Goal: Task Accomplishment & Management: Manage account settings

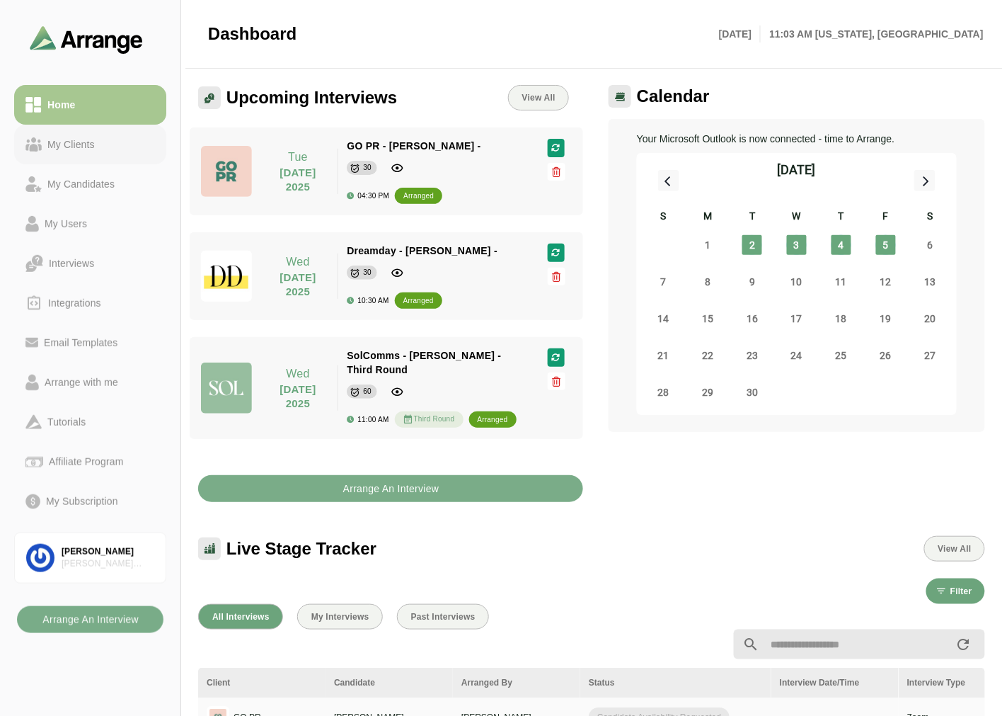
click at [69, 153] on link "My Clients" at bounding box center [90, 145] width 152 height 40
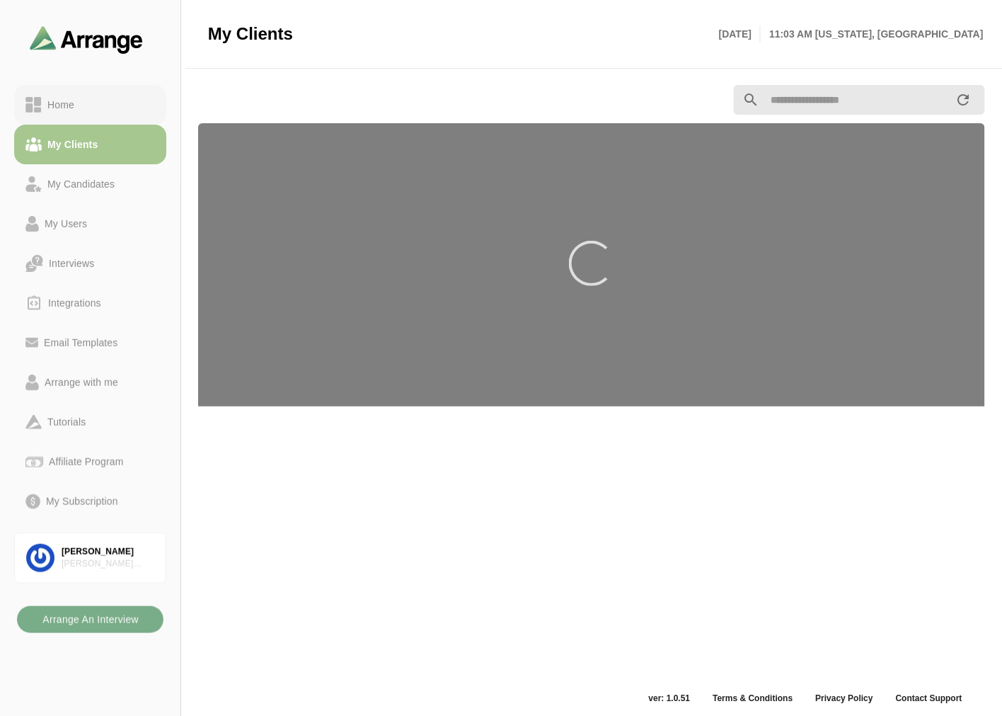
click at [101, 115] on link "Home" at bounding box center [90, 105] width 152 height 40
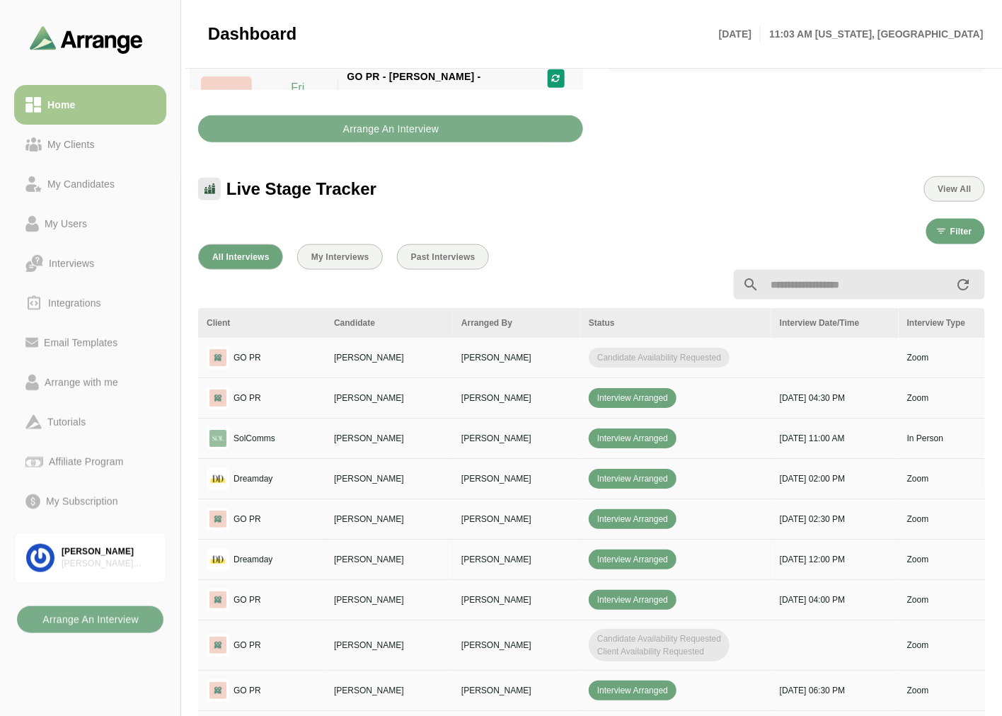
scroll to position [393, 0]
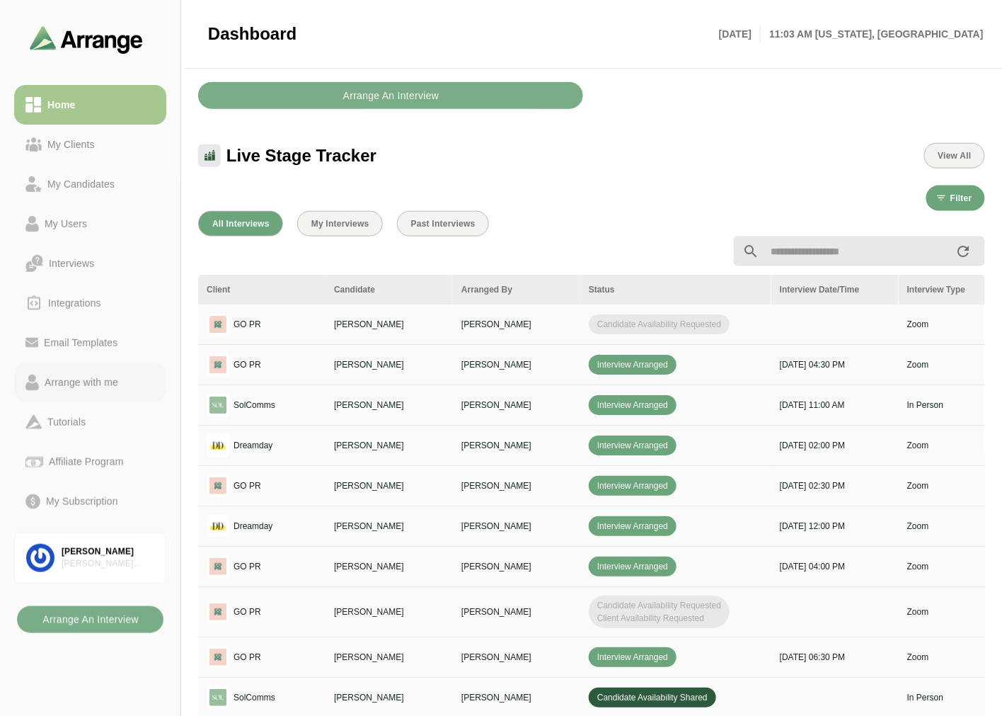
click at [83, 381] on div "Arrange with me" at bounding box center [81, 382] width 85 height 17
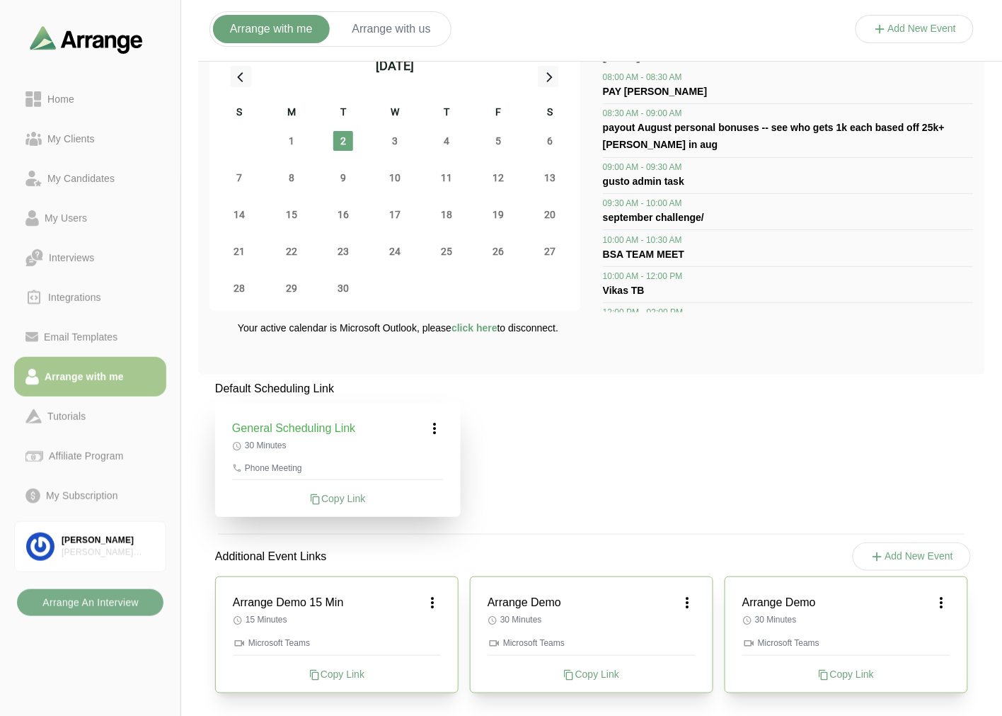
scroll to position [25, 0]
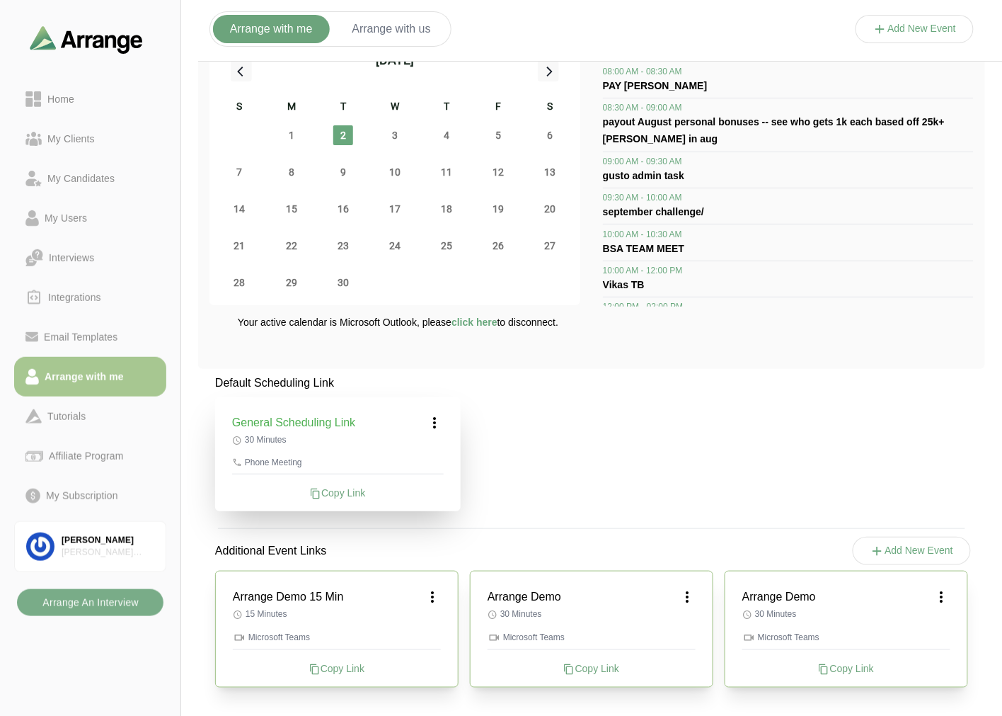
click at [443, 414] on icon at bounding box center [435, 422] width 17 height 17
click at [433, 466] on div "Edit" at bounding box center [421, 462] width 65 height 26
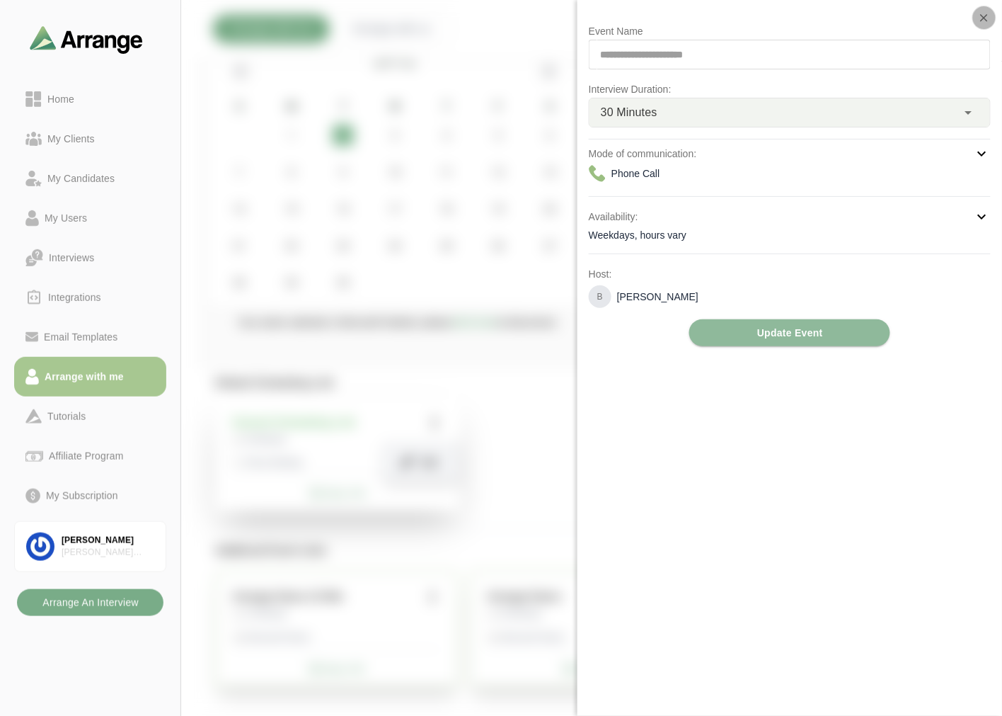
click at [983, 15] on icon "button" at bounding box center [984, 17] width 13 height 13
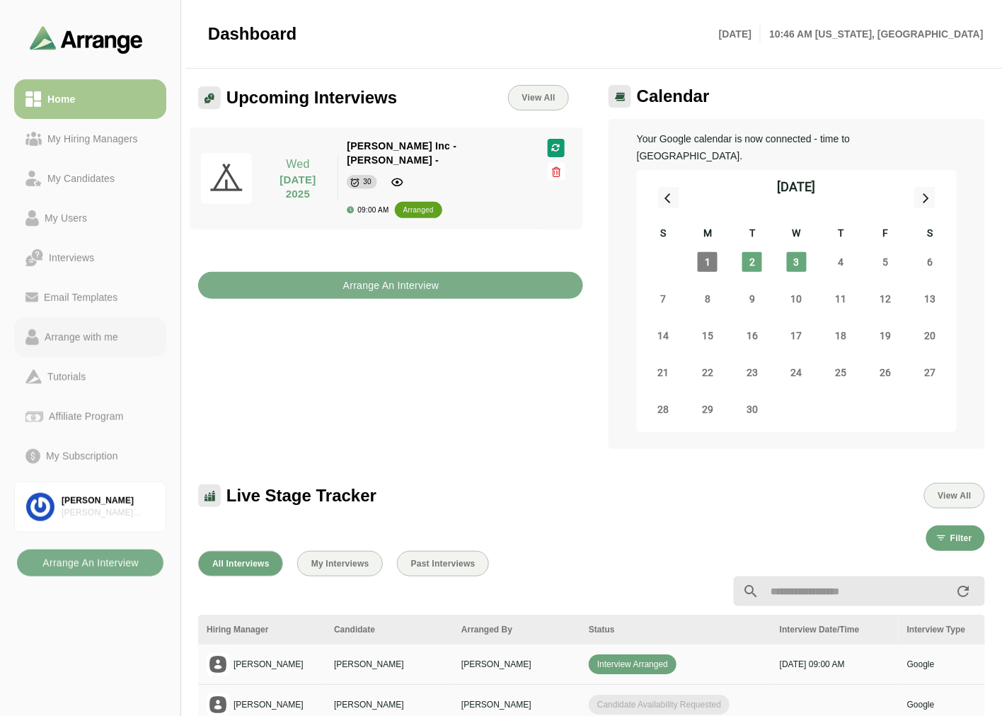
click at [115, 337] on div "Arrange with me" at bounding box center [81, 336] width 85 height 17
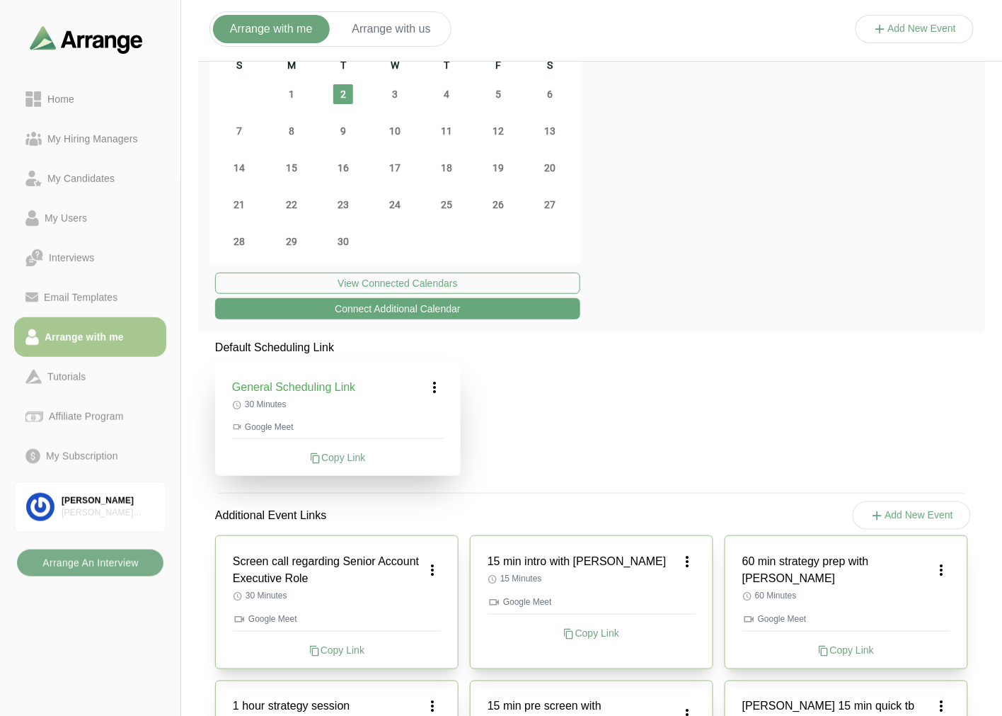
scroll to position [157, 0]
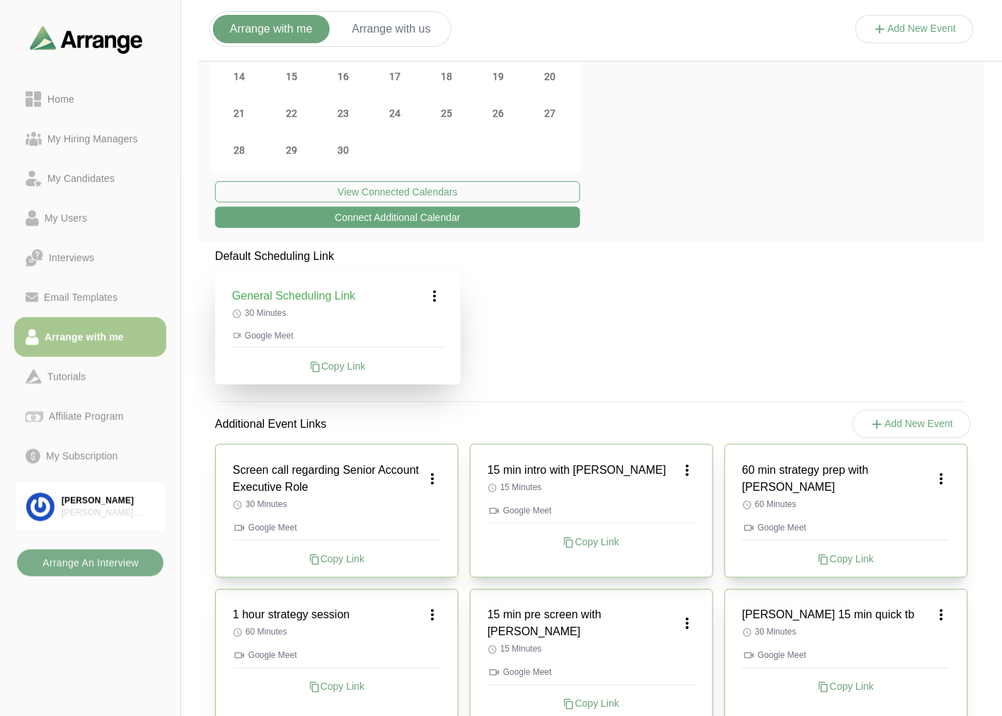
click at [436, 298] on icon at bounding box center [435, 295] width 17 height 17
click at [435, 331] on div "Edit" at bounding box center [421, 335] width 65 height 26
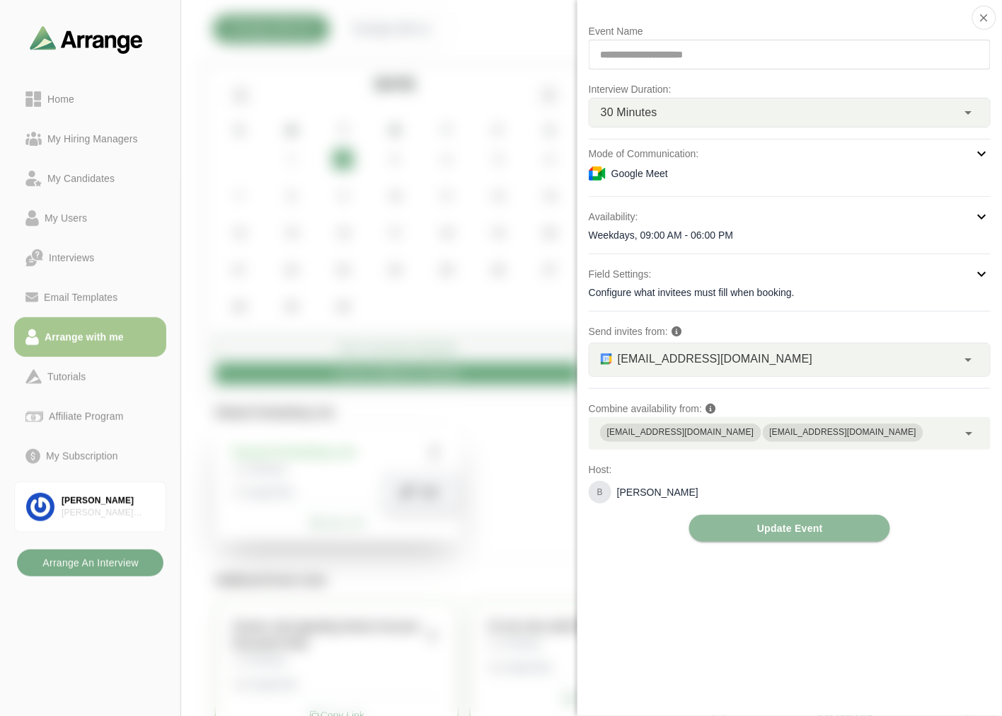
scroll to position [0, 0]
click at [983, 16] on icon "button" at bounding box center [984, 17] width 13 height 13
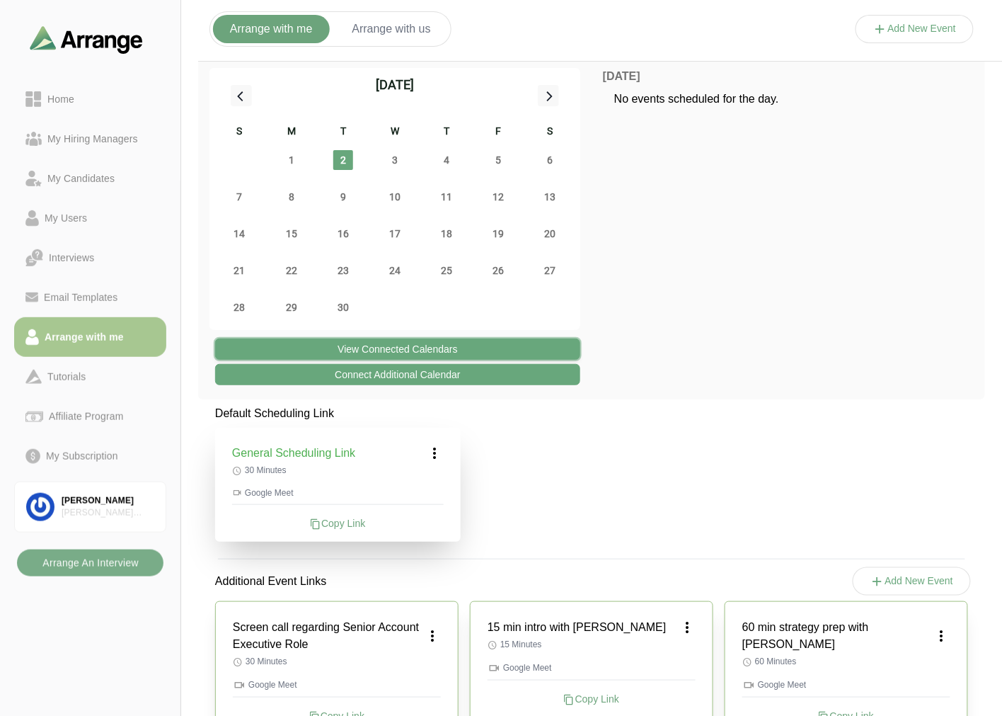
click at [457, 345] on button "View Connected Calendars" at bounding box center [397, 348] width 365 height 21
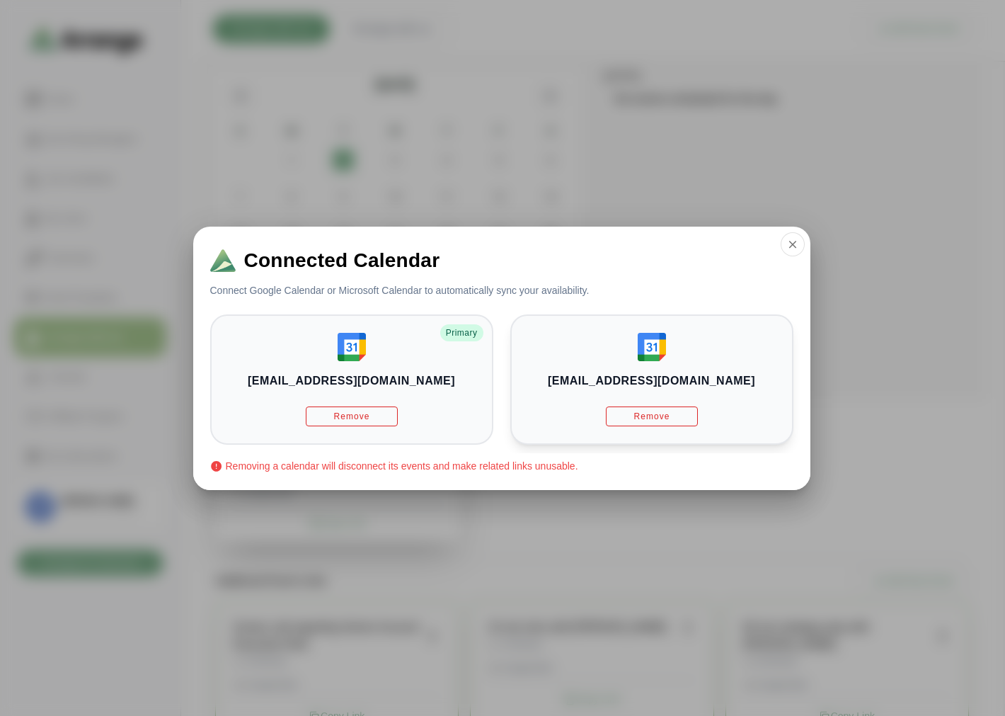
click at [639, 365] on div "briangabay@gmail.com Remove" at bounding box center [651, 379] width 283 height 130
click at [510, 364] on div "bgabay88@gmail.com Remove Primary" at bounding box center [651, 379] width 283 height 130
click at [791, 249] on icon "button" at bounding box center [793, 244] width 13 height 13
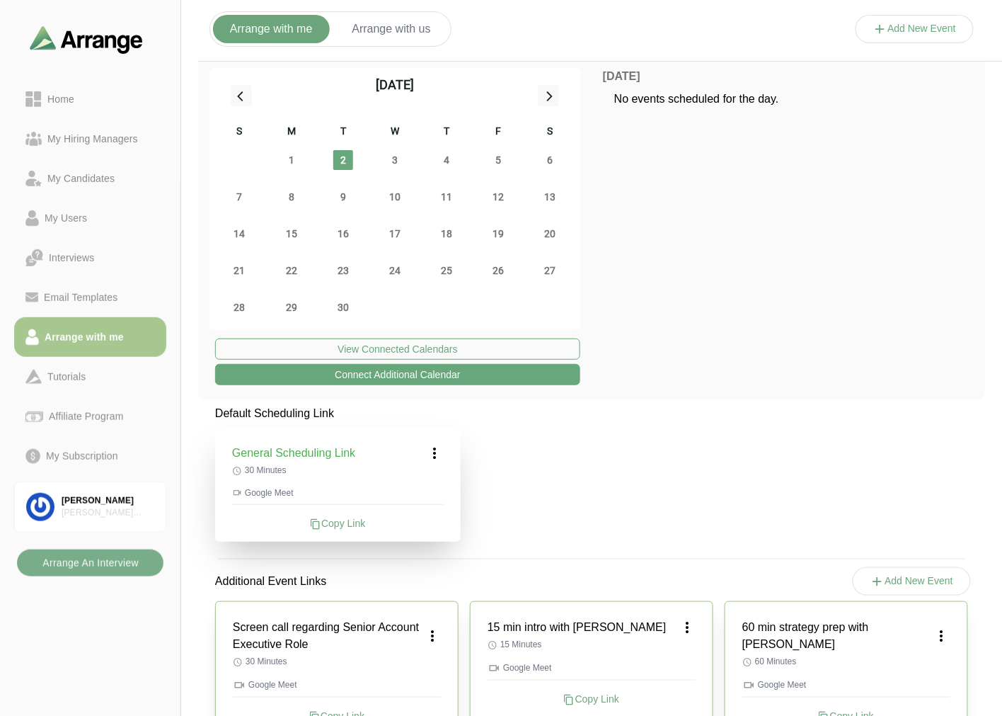
click at [440, 452] on icon at bounding box center [435, 453] width 17 height 17
click at [436, 491] on div "Edit" at bounding box center [421, 492] width 65 height 26
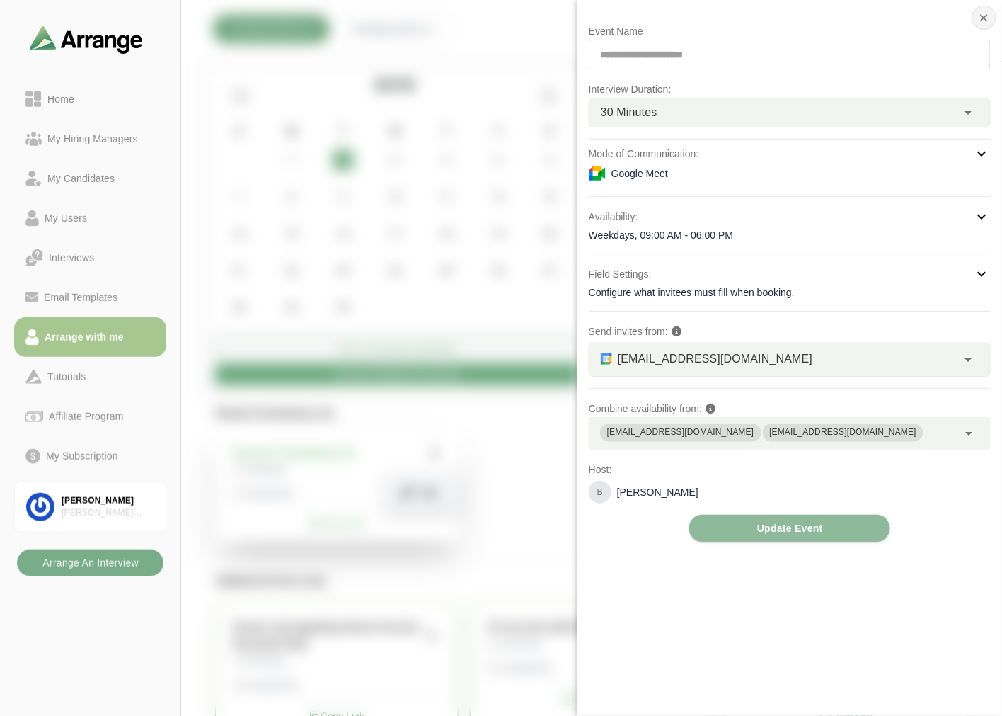
click at [986, 16] on icon "button" at bounding box center [984, 17] width 13 height 13
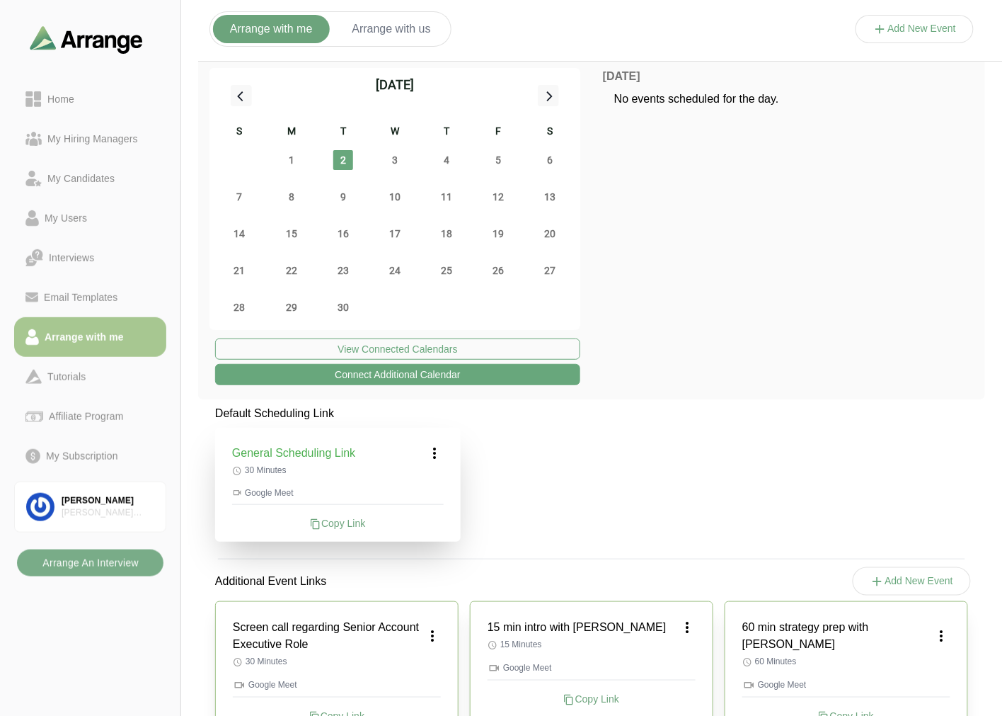
click at [435, 448] on icon at bounding box center [435, 453] width 17 height 17
click at [426, 493] on div "Edit" at bounding box center [421, 492] width 65 height 26
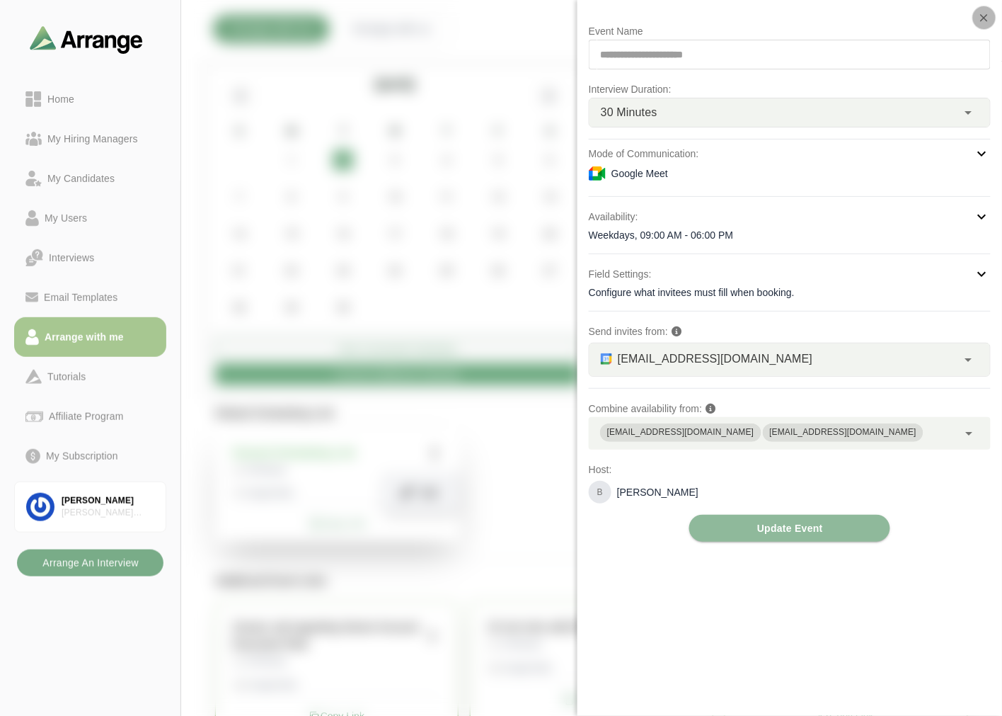
click at [985, 16] on icon "button" at bounding box center [984, 17] width 13 height 13
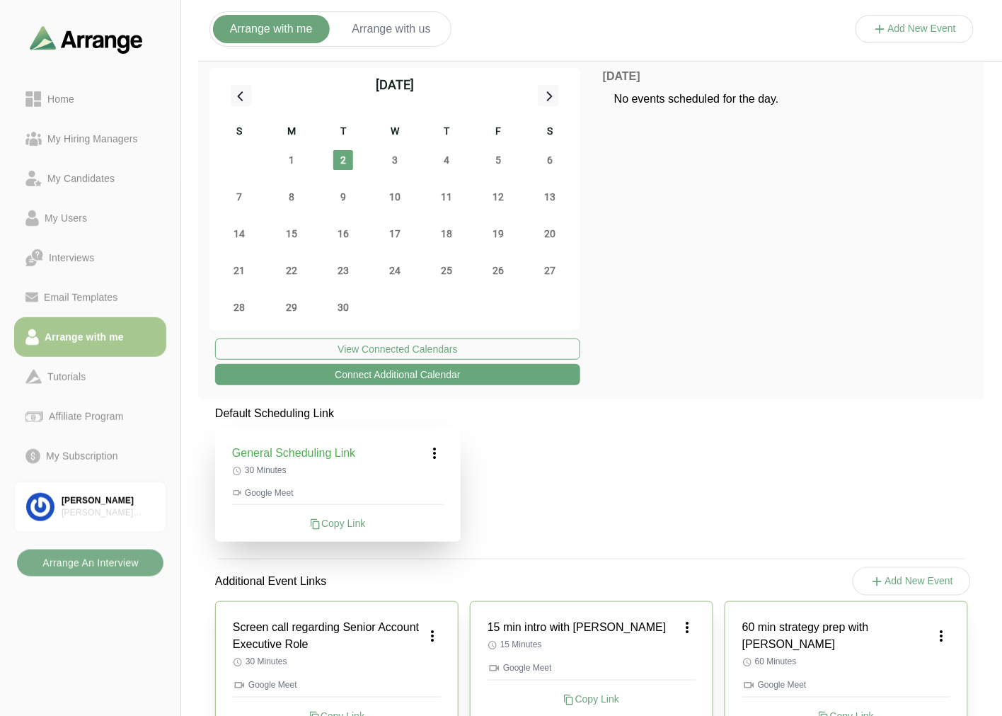
click at [440, 445] on icon at bounding box center [435, 453] width 17 height 17
click at [409, 486] on icon at bounding box center [408, 492] width 15 height 15
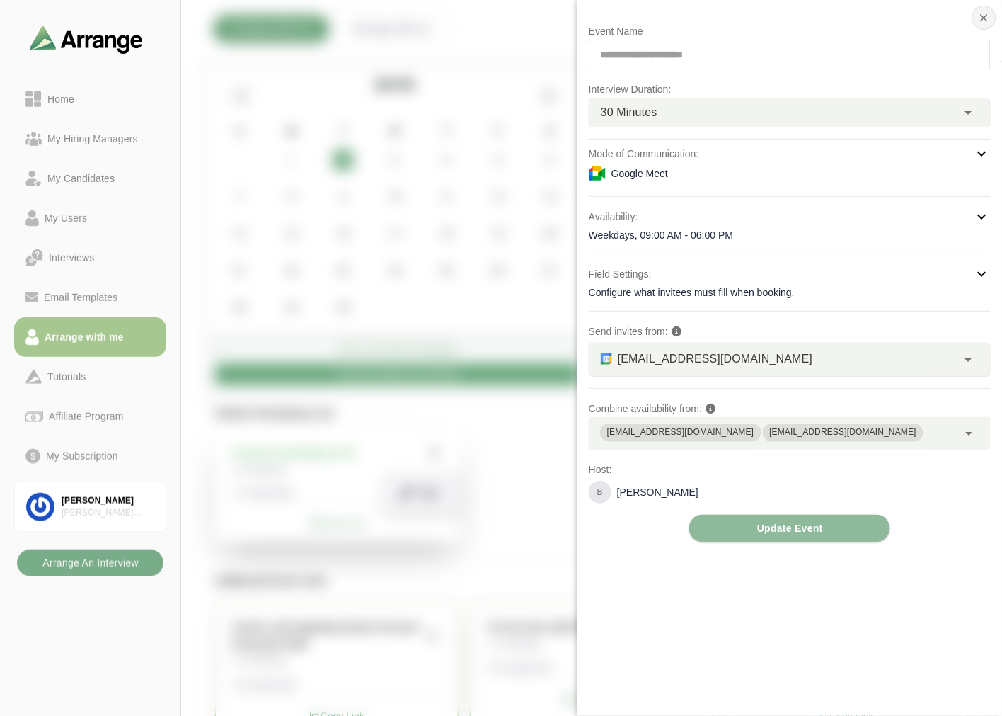
click at [976, 18] on button "button" at bounding box center [985, 18] width 24 height 24
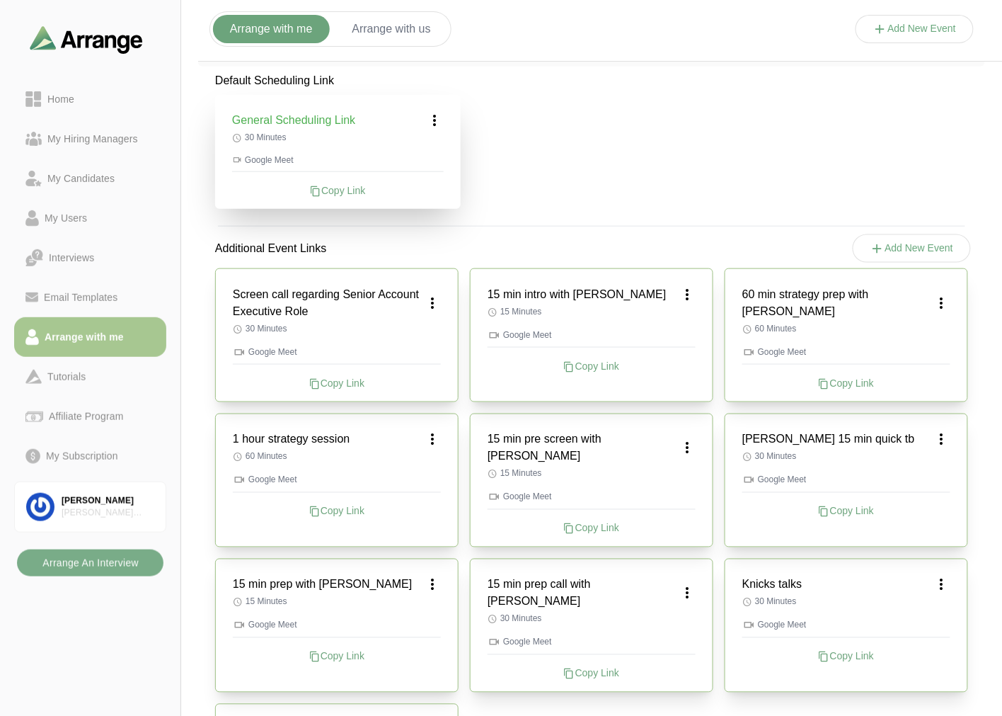
scroll to position [118, 0]
